Goal: Task Accomplishment & Management: Manage account settings

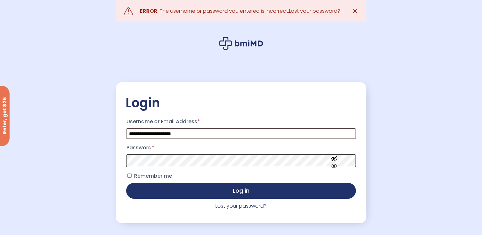
click at [126, 183] on button "Log in" at bounding box center [240, 191] width 229 height 16
